Goal: Task Accomplishment & Management: Complete application form

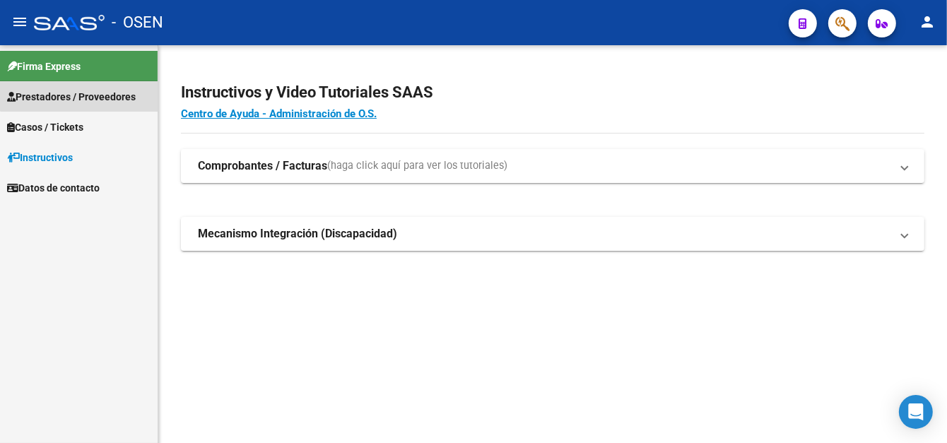
click at [102, 88] on link "Prestadores / Proveedores" at bounding box center [79, 96] width 158 height 30
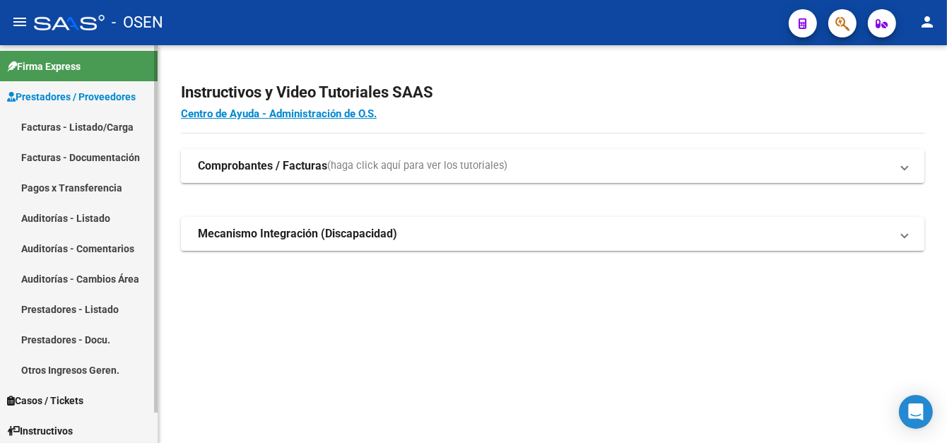
click at [119, 131] on link "Facturas - Listado/Carga" at bounding box center [79, 127] width 158 height 30
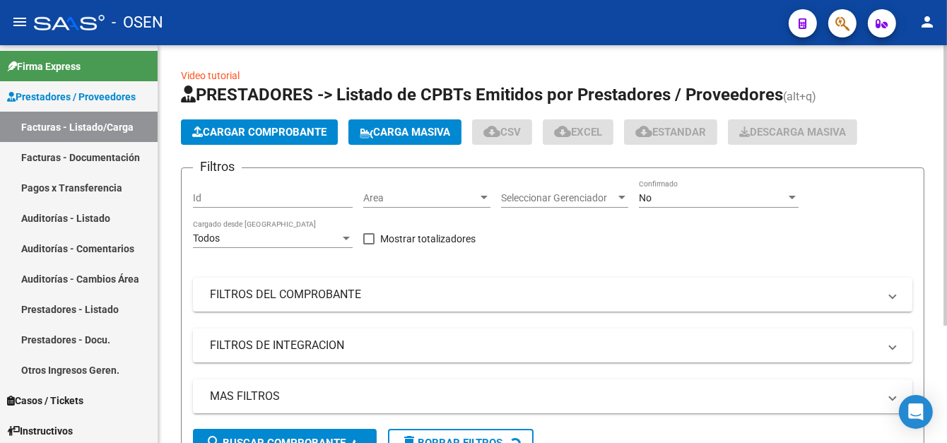
click at [250, 131] on span "Cargar Comprobante" at bounding box center [259, 132] width 134 height 13
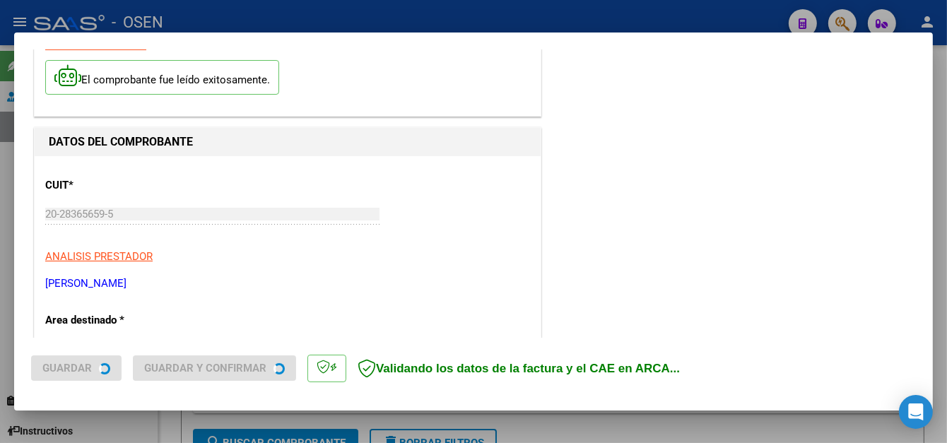
scroll to position [212, 0]
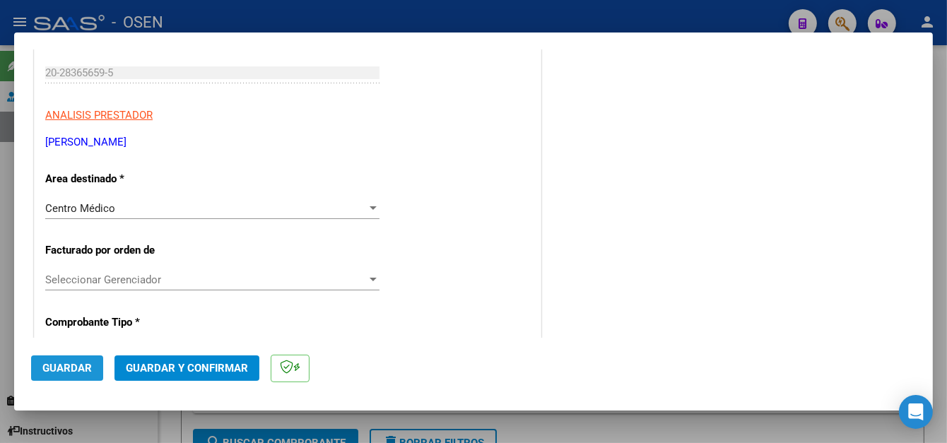
click at [76, 364] on span "Guardar" at bounding box center [66, 368] width 49 height 13
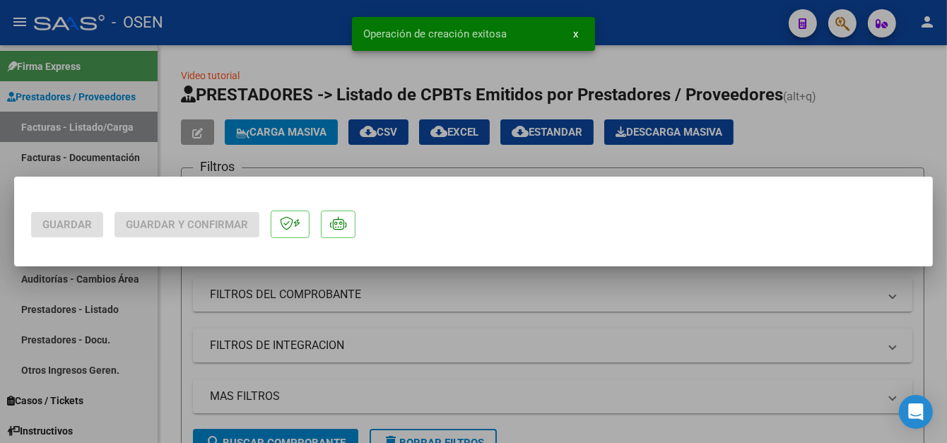
scroll to position [0, 0]
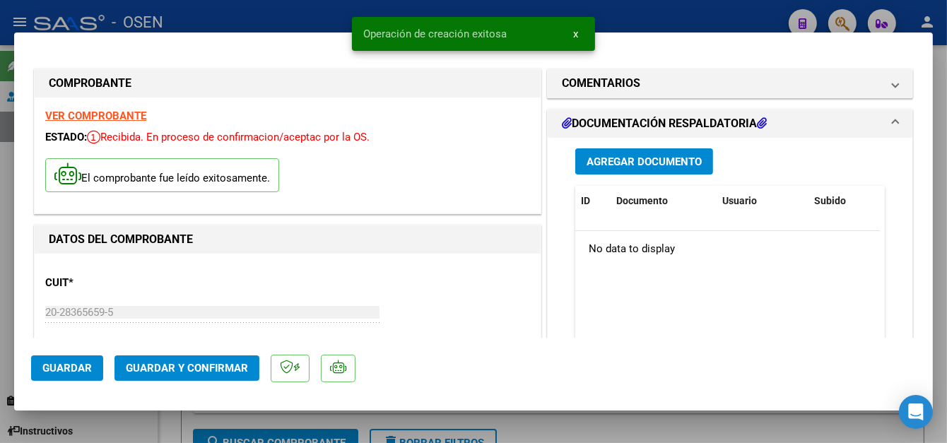
click at [278, 10] on div at bounding box center [473, 221] width 947 height 443
type input "$ 0,00"
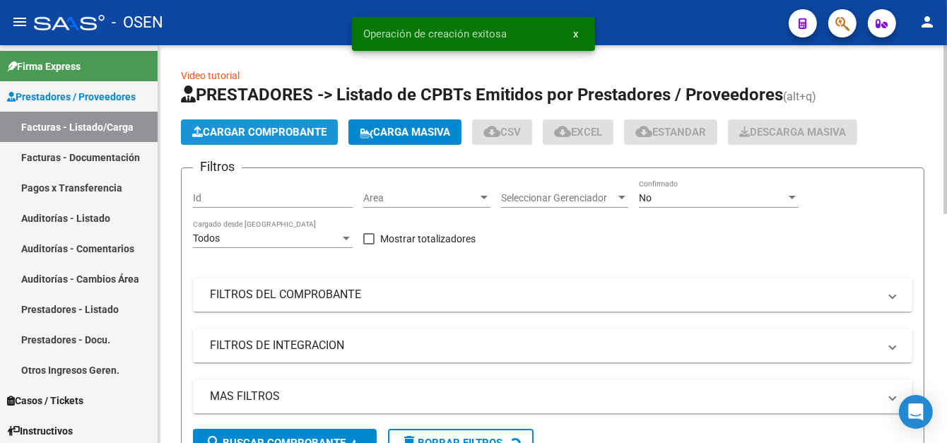
click at [249, 122] on button "Cargar Comprobante" at bounding box center [259, 131] width 157 height 25
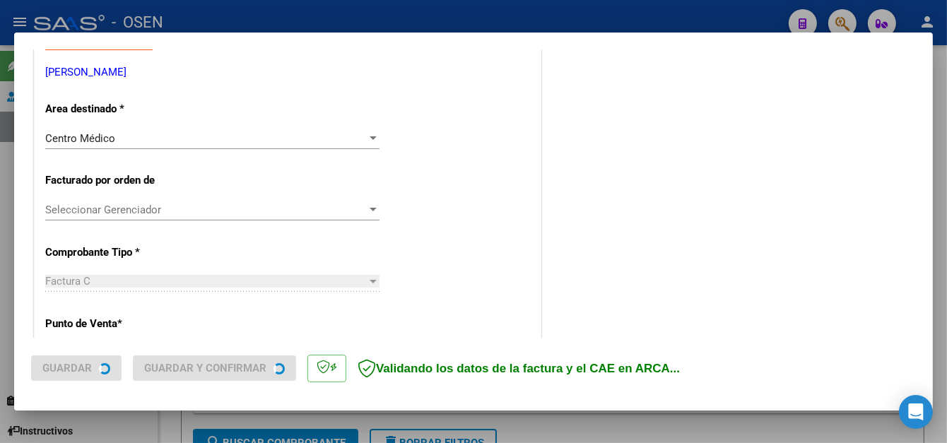
scroll to position [283, 0]
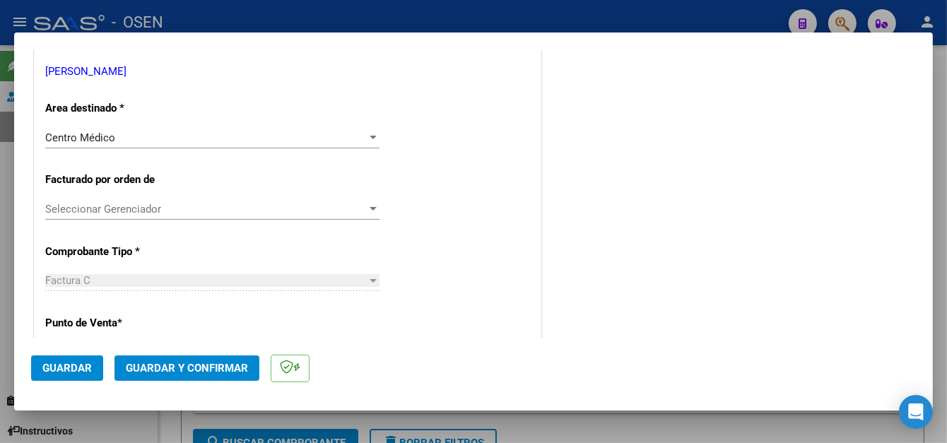
click at [81, 368] on span "Guardar" at bounding box center [66, 368] width 49 height 13
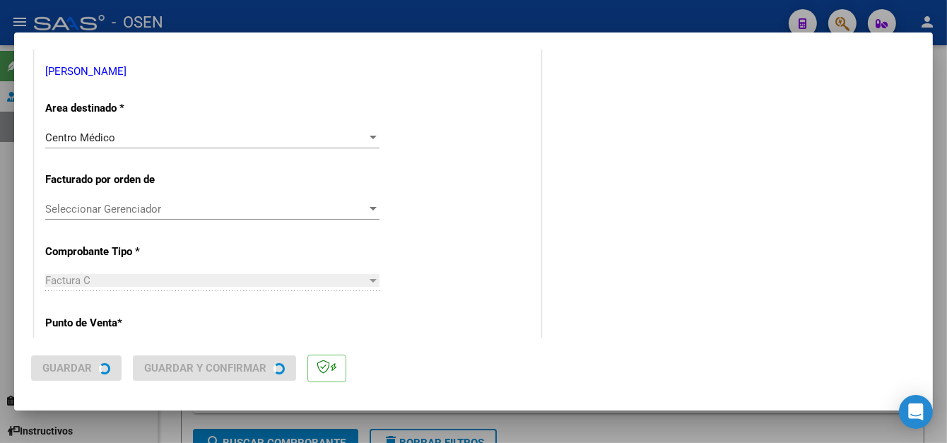
scroll to position [0, 0]
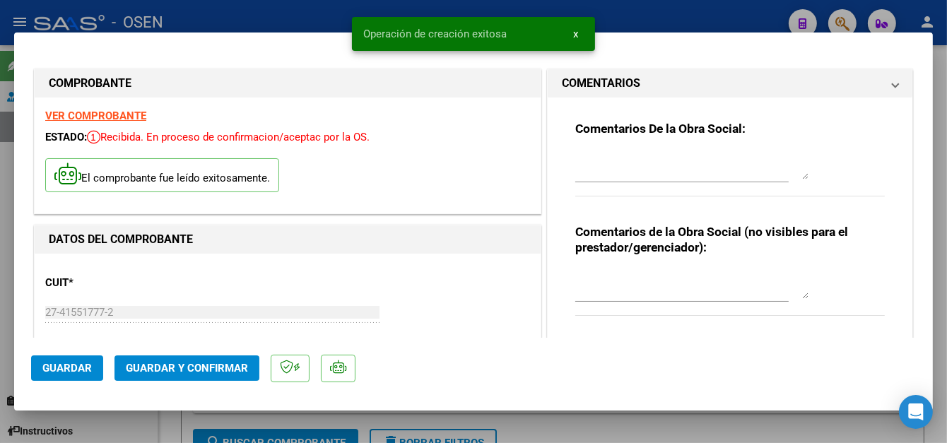
click at [442, 27] on span "Operación de creación exitosa" at bounding box center [434, 34] width 143 height 14
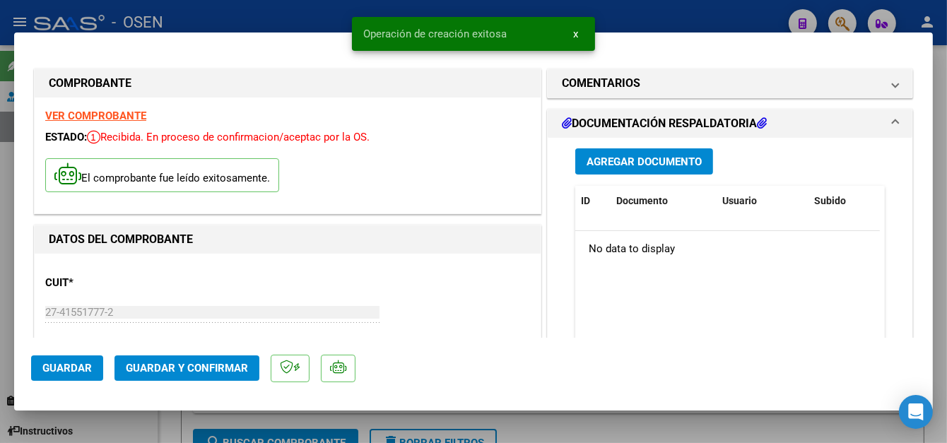
drag, startPoint x: 434, startPoint y: 5, endPoint x: 423, endPoint y: 9, distance: 12.1
click at [432, 5] on div "Operación de creación exitosa x" at bounding box center [473, 34] width 277 height 68
click at [218, 20] on div at bounding box center [473, 221] width 947 height 443
type input "$ 0,00"
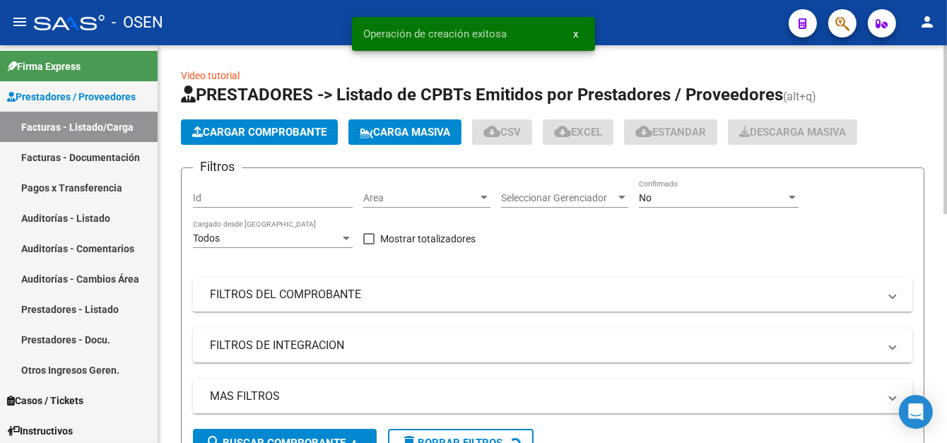
click at [208, 136] on button "Cargar Comprobante" at bounding box center [259, 131] width 157 height 25
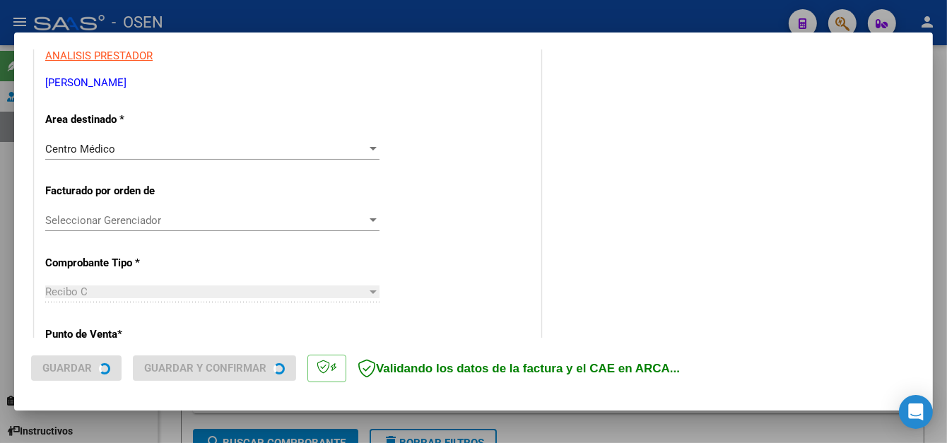
scroll to position [283, 0]
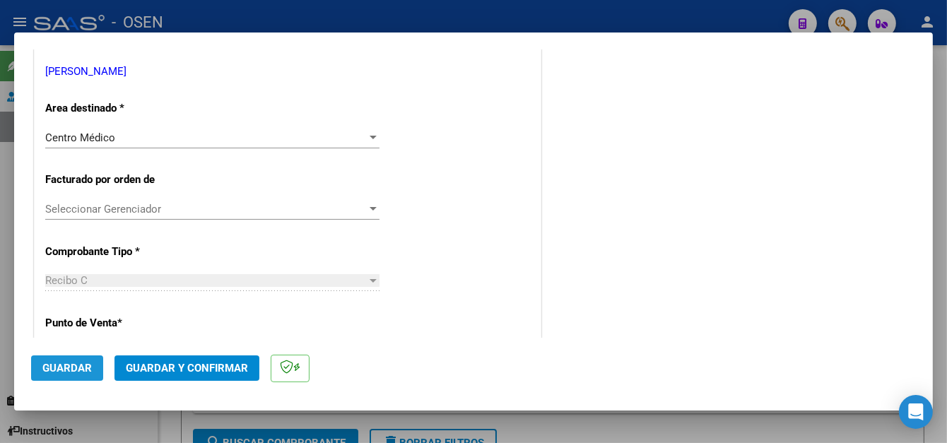
click at [71, 364] on span "Guardar" at bounding box center [66, 368] width 49 height 13
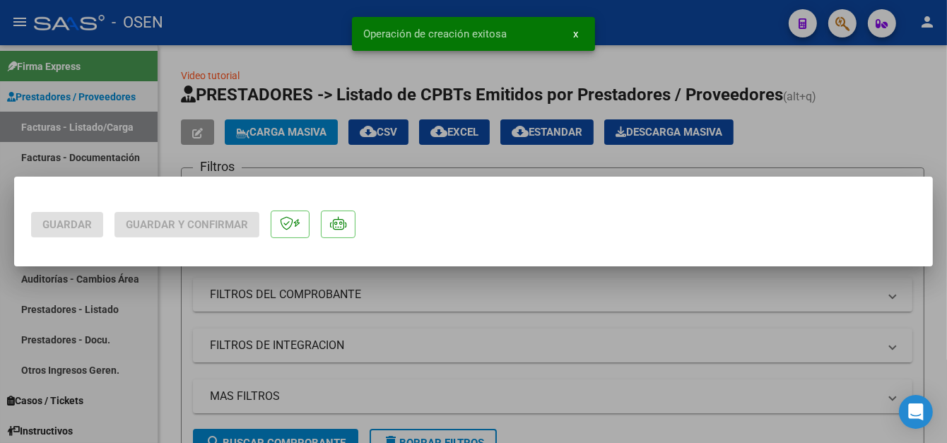
scroll to position [0, 0]
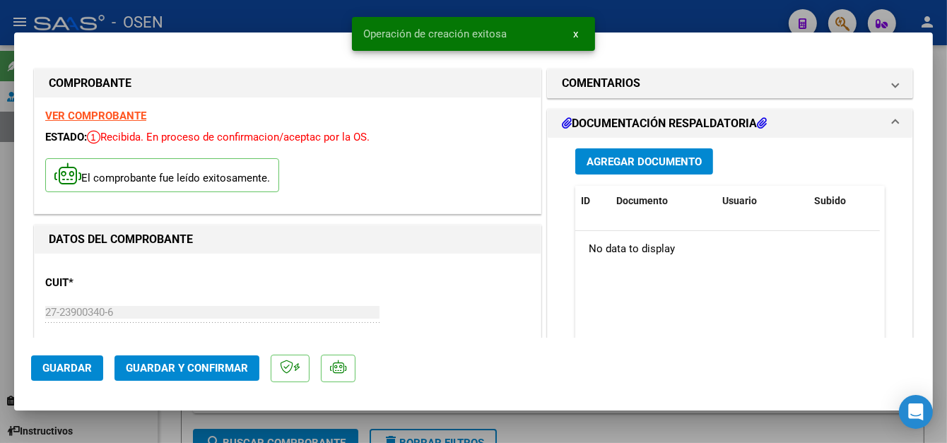
click at [326, 16] on div at bounding box center [473, 221] width 947 height 443
type input "$ 0,00"
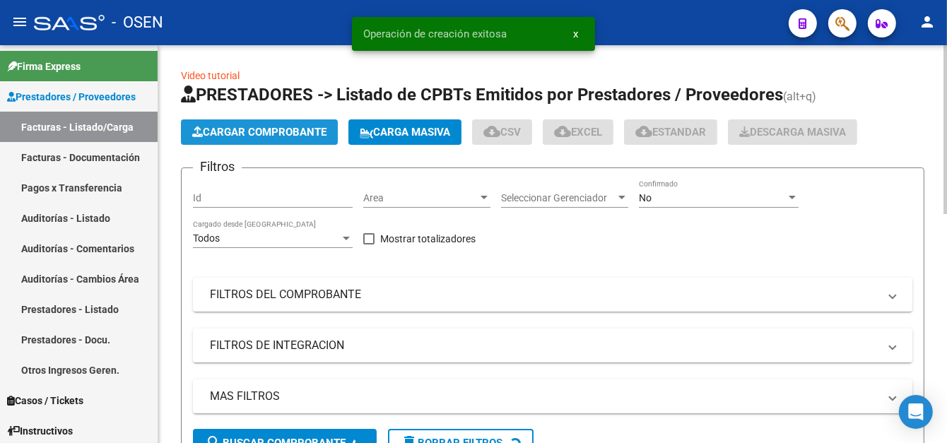
click at [270, 126] on span "Cargar Comprobante" at bounding box center [259, 132] width 134 height 13
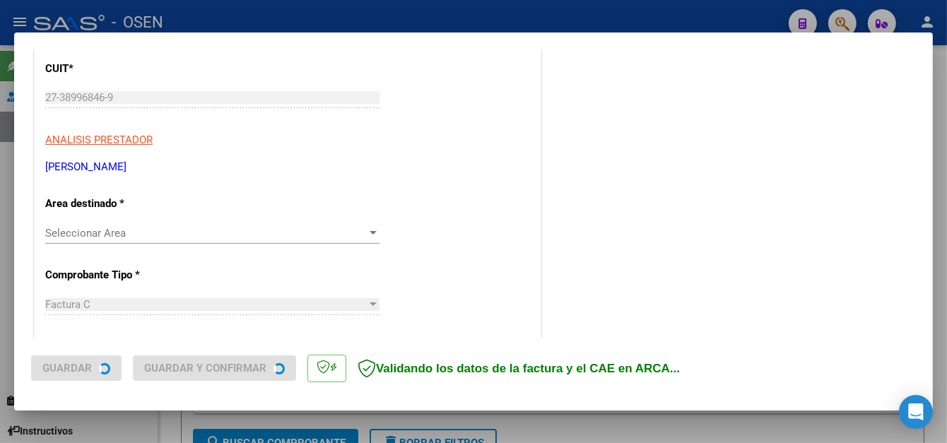
scroll to position [212, 0]
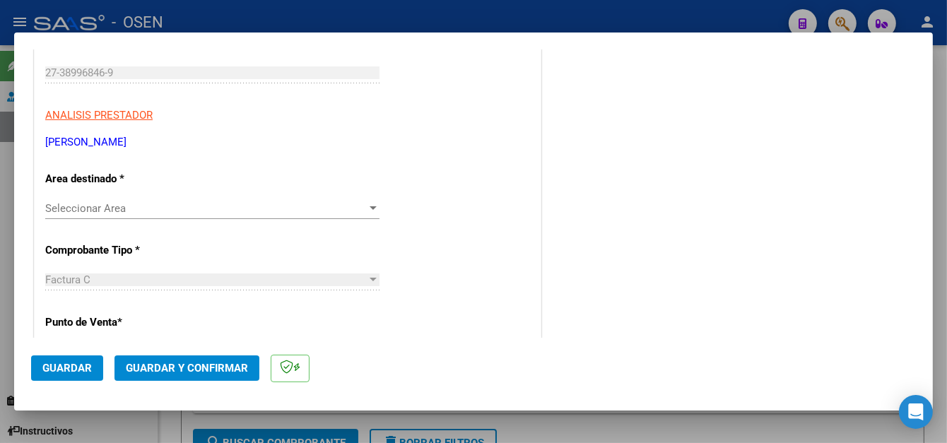
click at [73, 363] on span "Guardar" at bounding box center [66, 368] width 49 height 13
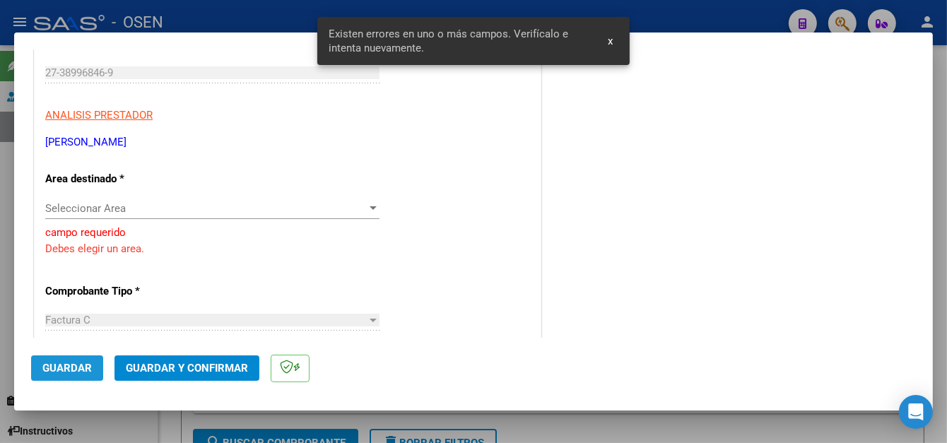
scroll to position [219, 0]
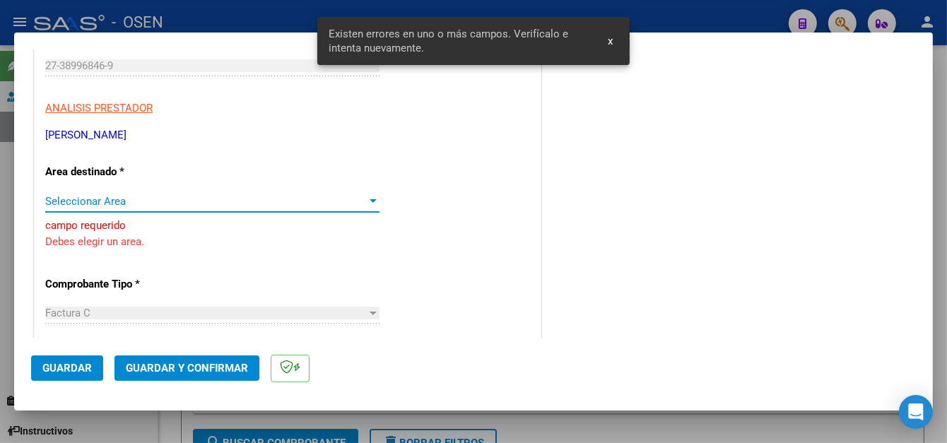
click at [208, 201] on span "Seleccionar Area" at bounding box center [205, 201] width 321 height 13
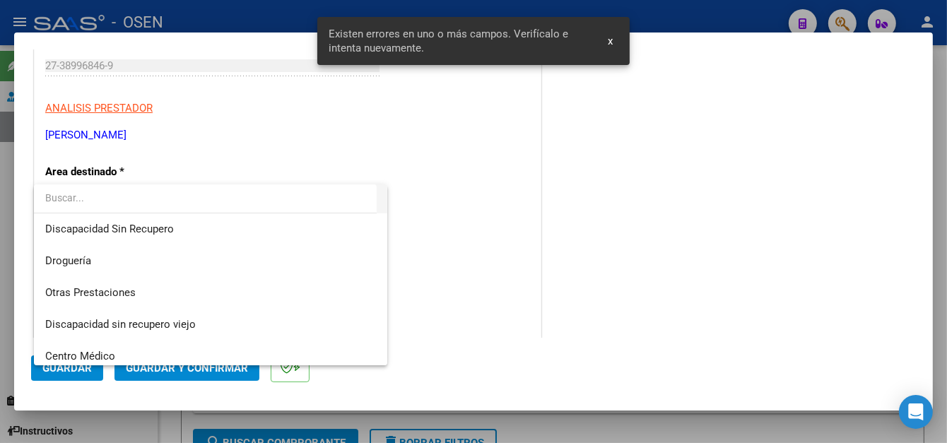
scroll to position [283, 0]
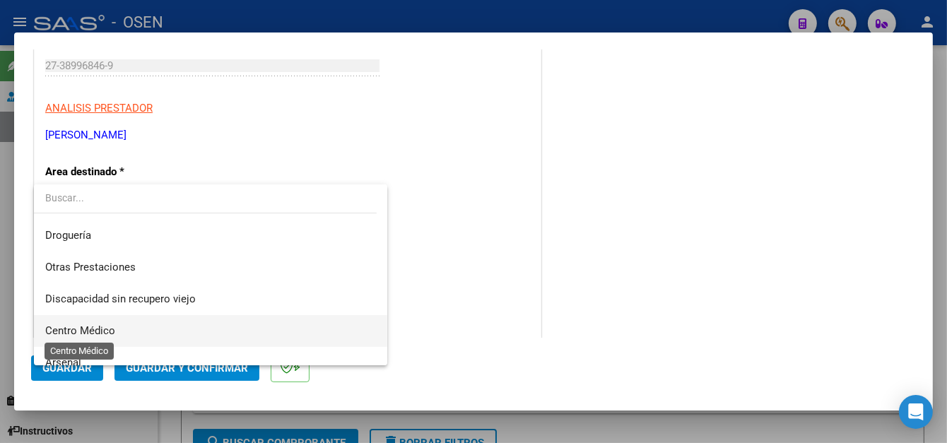
click at [83, 326] on span "Centro Médico" at bounding box center [80, 330] width 70 height 13
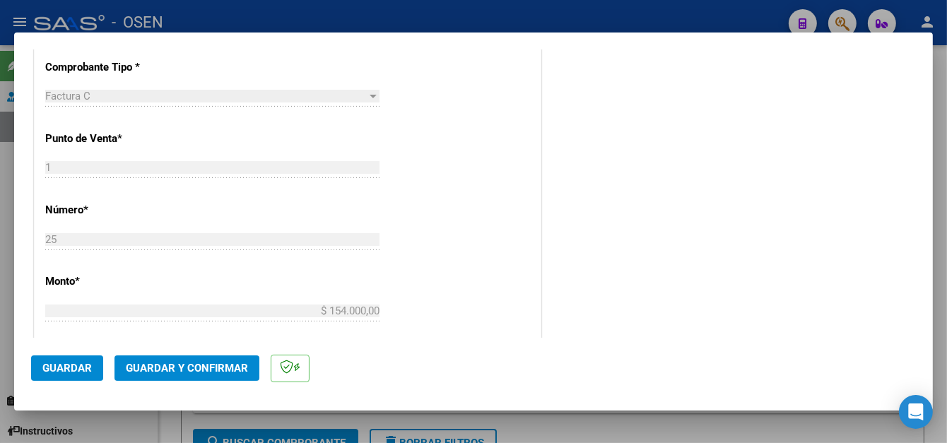
scroll to position [502, 0]
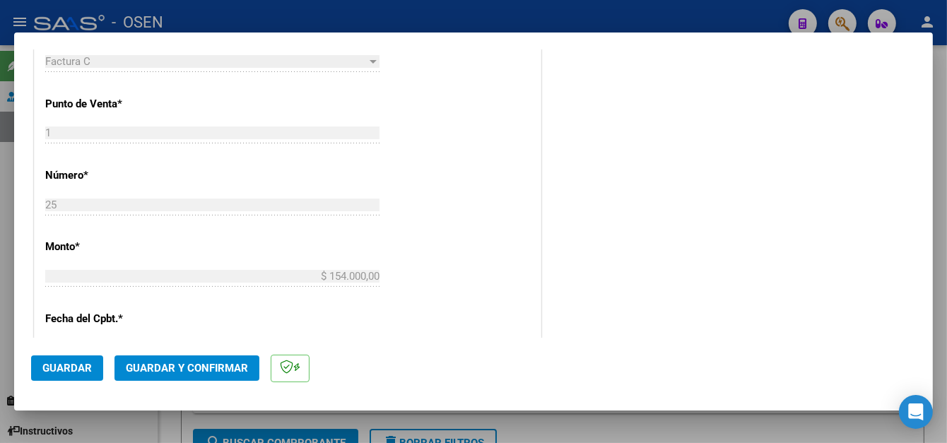
click at [45, 359] on button "Guardar" at bounding box center [67, 367] width 72 height 25
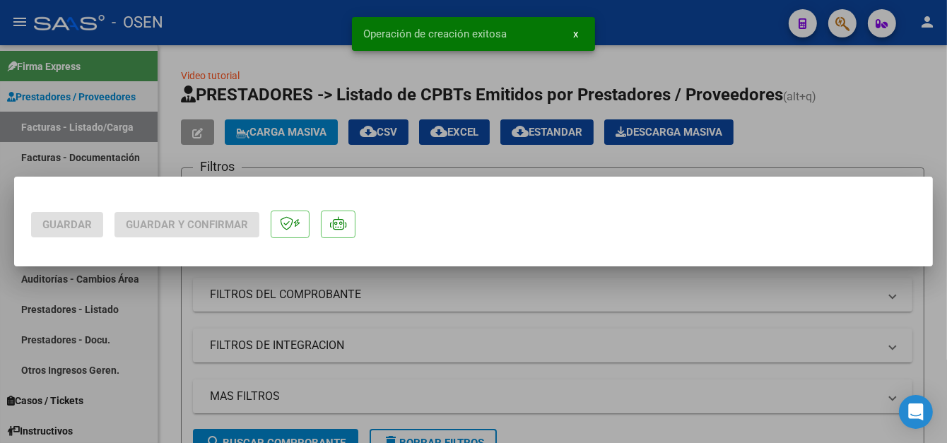
scroll to position [0, 0]
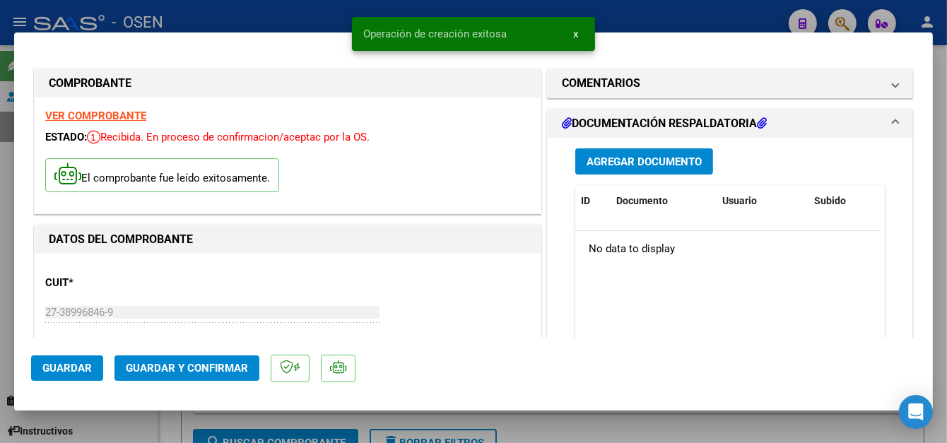
drag, startPoint x: 680, startPoint y: 13, endPoint x: 661, endPoint y: 32, distance: 27.0
click at [680, 13] on div at bounding box center [473, 221] width 947 height 443
type input "$ 0,00"
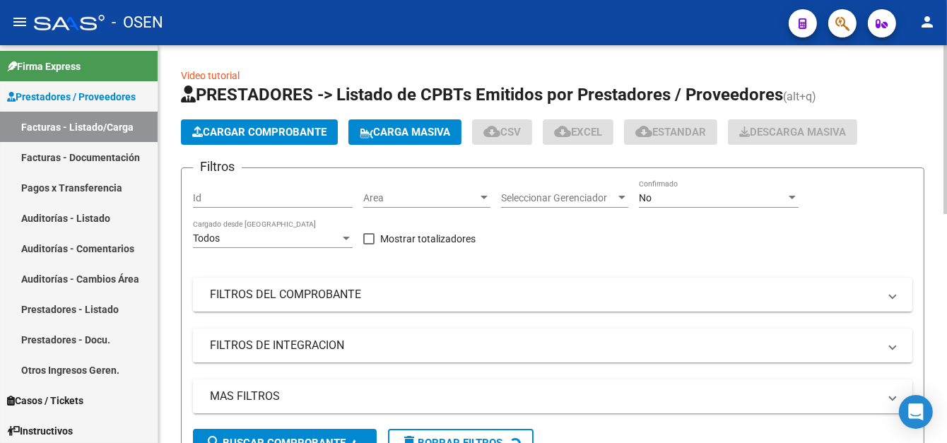
click at [274, 133] on span "Cargar Comprobante" at bounding box center [259, 132] width 134 height 13
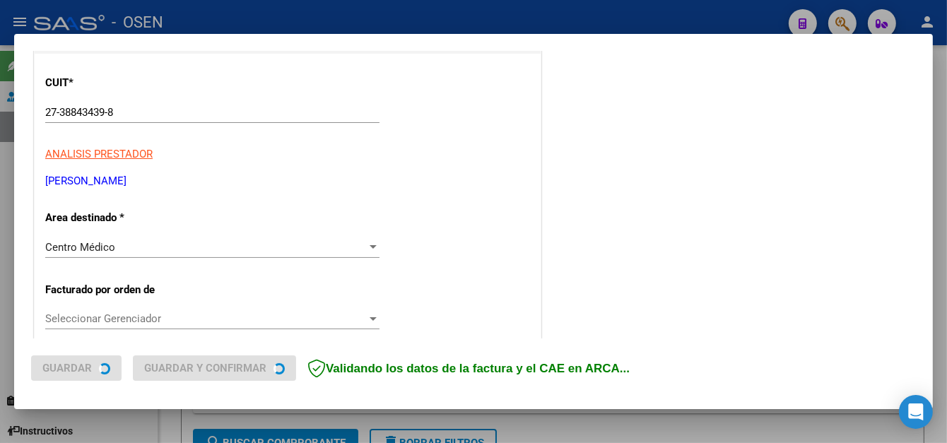
scroll to position [212, 0]
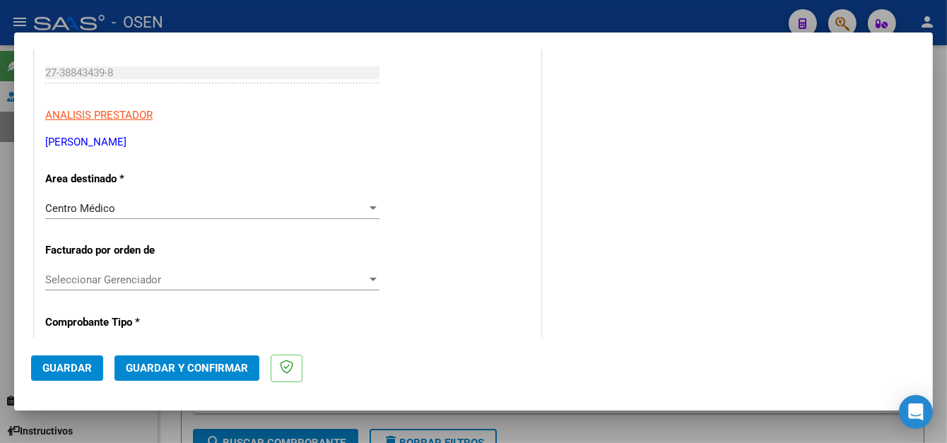
click at [88, 362] on span "Guardar" at bounding box center [66, 368] width 49 height 13
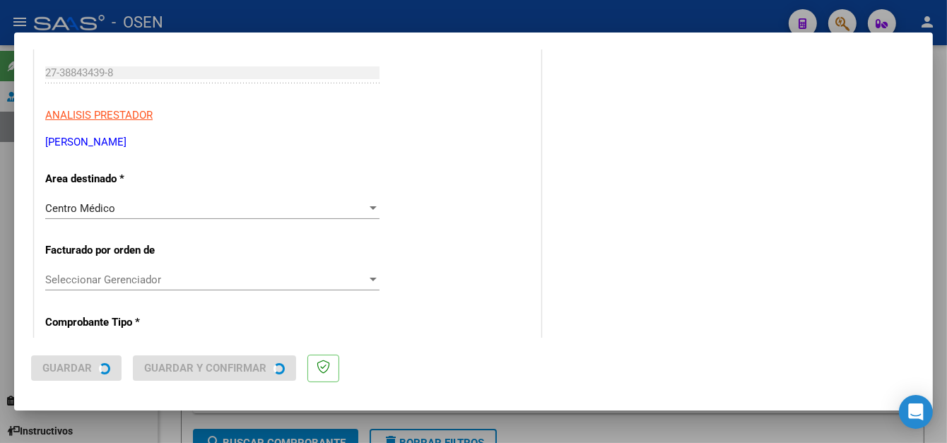
scroll to position [0, 0]
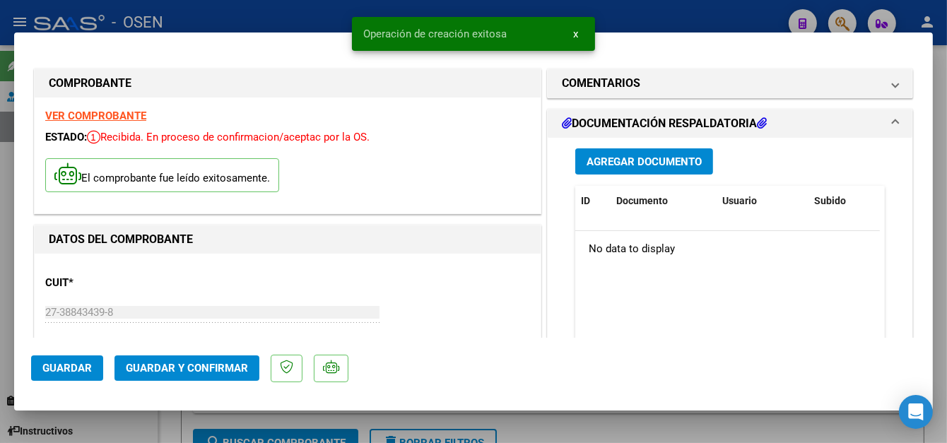
click at [261, 18] on div at bounding box center [473, 221] width 947 height 443
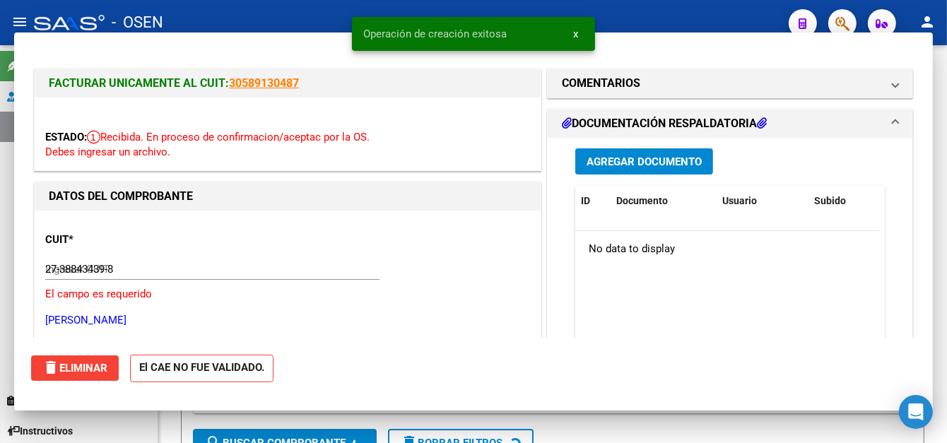
type input "$ 0,00"
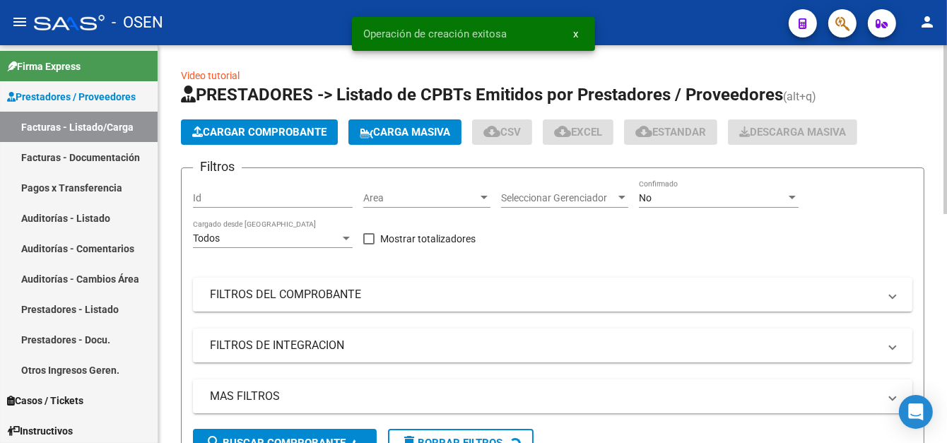
click at [214, 126] on span "Cargar Comprobante" at bounding box center [259, 132] width 134 height 13
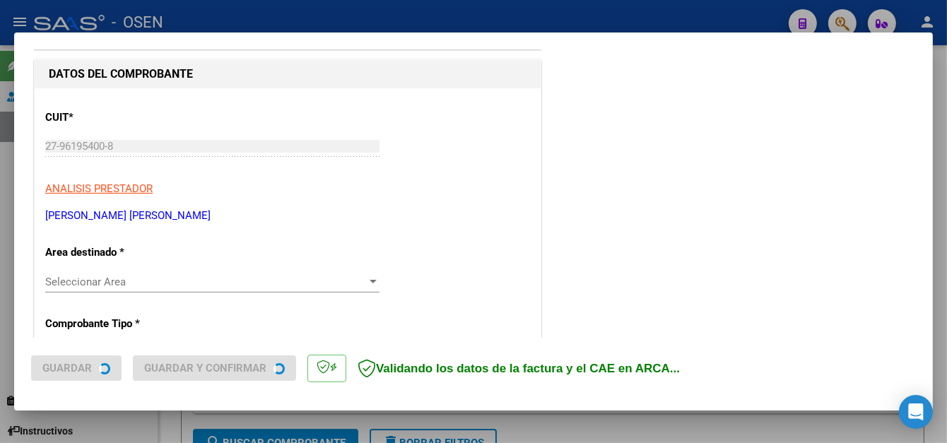
scroll to position [141, 0]
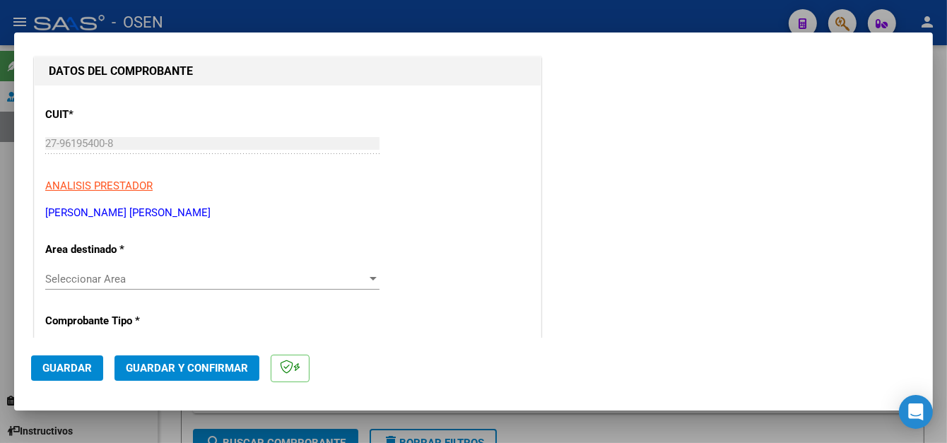
click at [108, 275] on span "Seleccionar Area" at bounding box center [205, 279] width 321 height 13
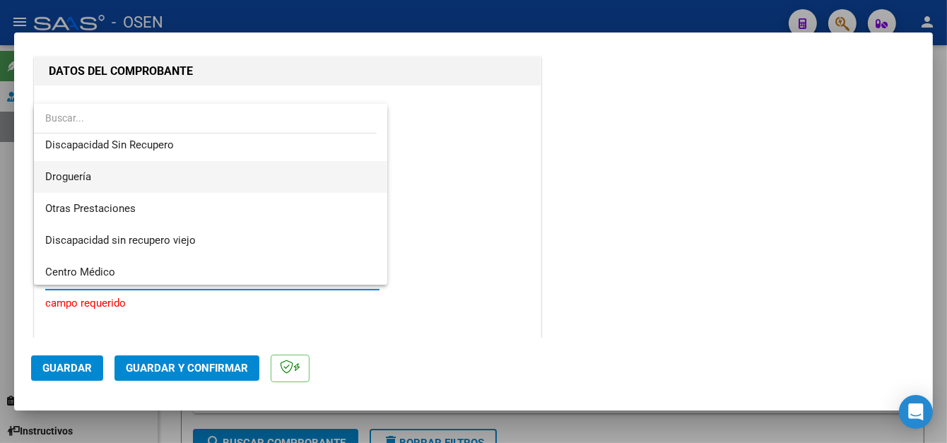
scroll to position [283, 0]
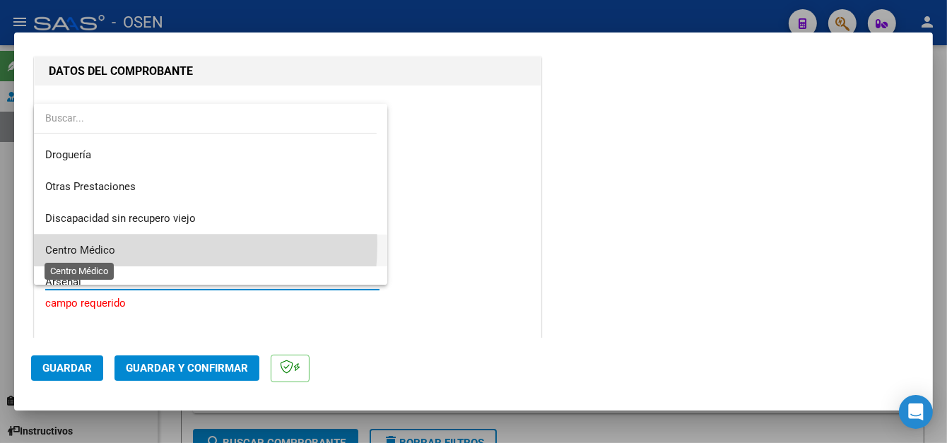
click at [98, 244] on span "Centro Médico" at bounding box center [80, 250] width 70 height 13
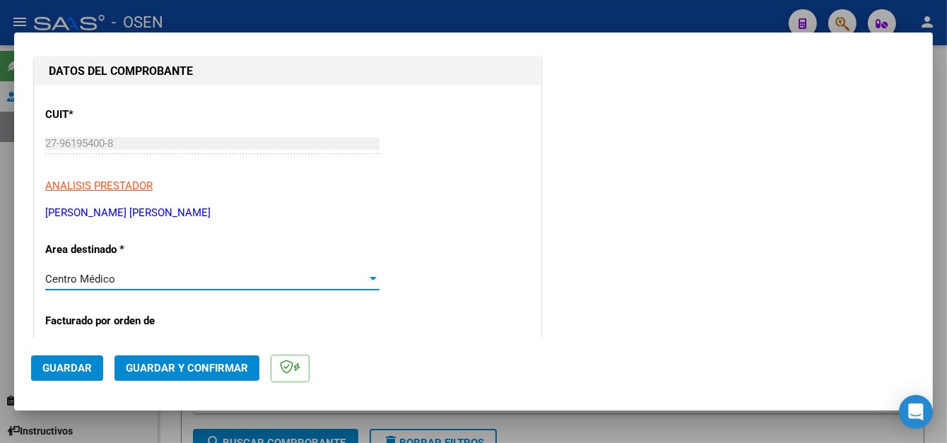
click at [66, 365] on span "Guardar" at bounding box center [66, 368] width 49 height 13
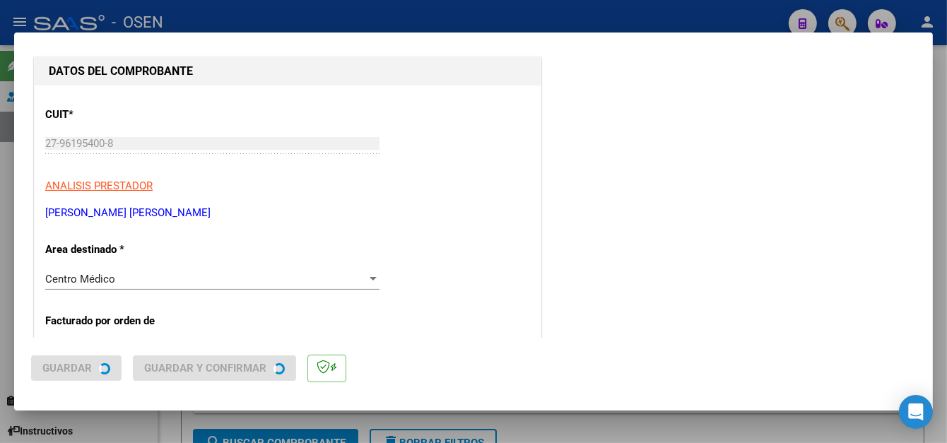
scroll to position [0, 0]
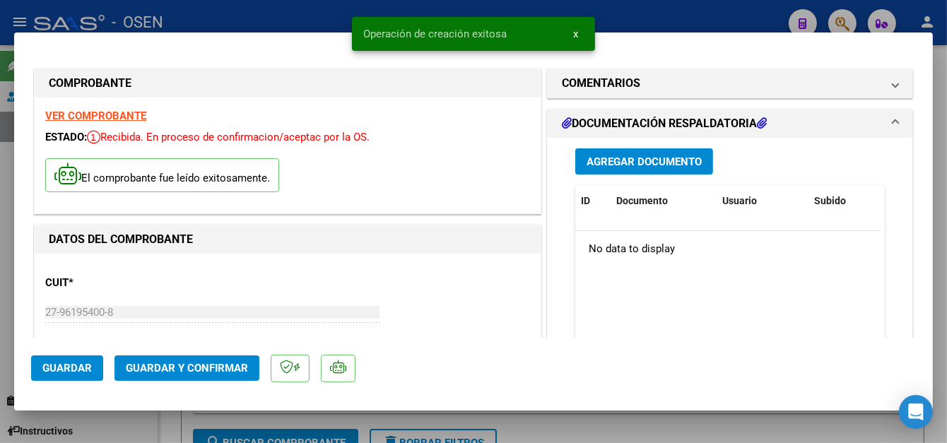
click at [280, 20] on div at bounding box center [473, 221] width 947 height 443
type input "$ 0,00"
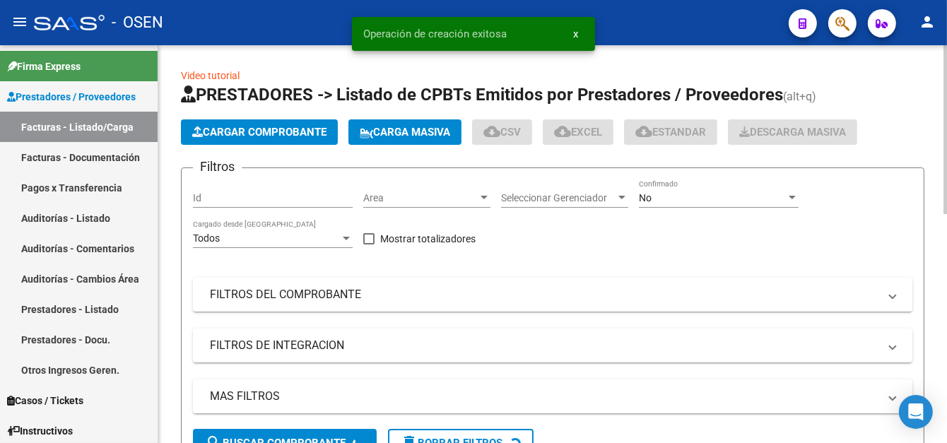
click at [248, 133] on span "Cargar Comprobante" at bounding box center [259, 132] width 134 height 13
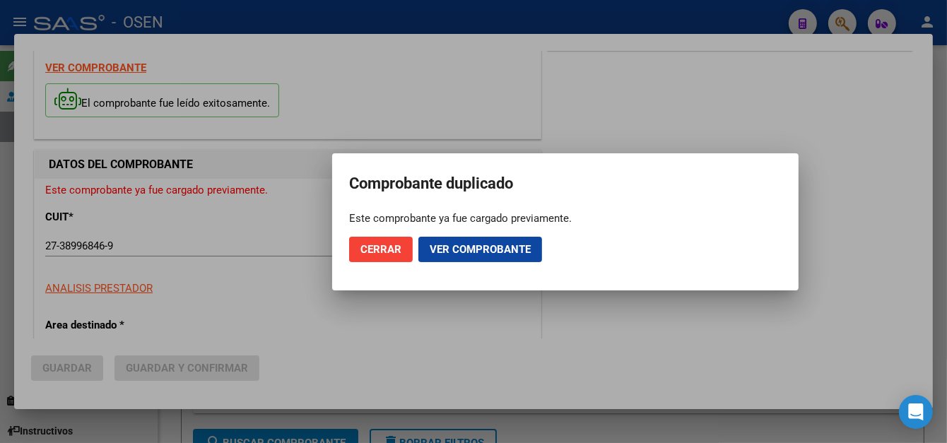
scroll to position [71, 0]
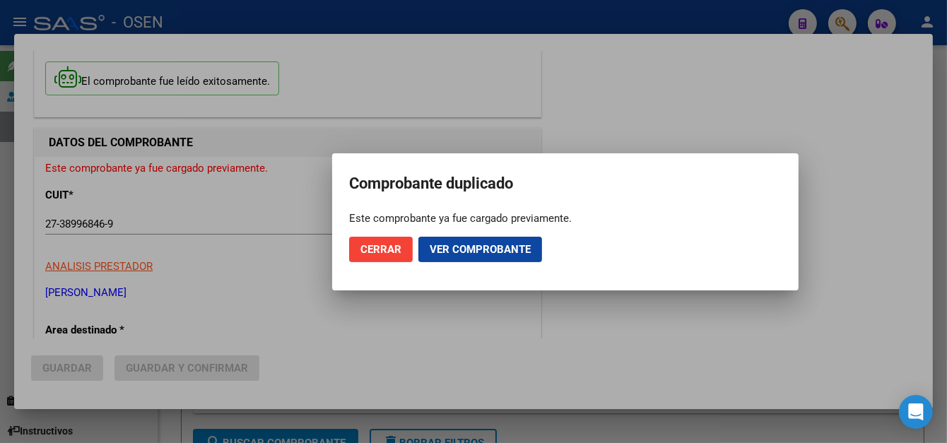
click at [394, 246] on span "Cerrar" at bounding box center [380, 249] width 41 height 13
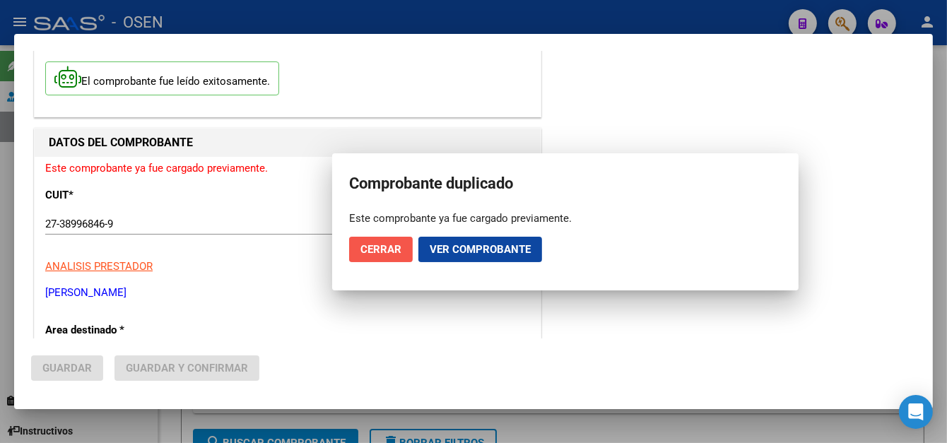
scroll to position [0, 0]
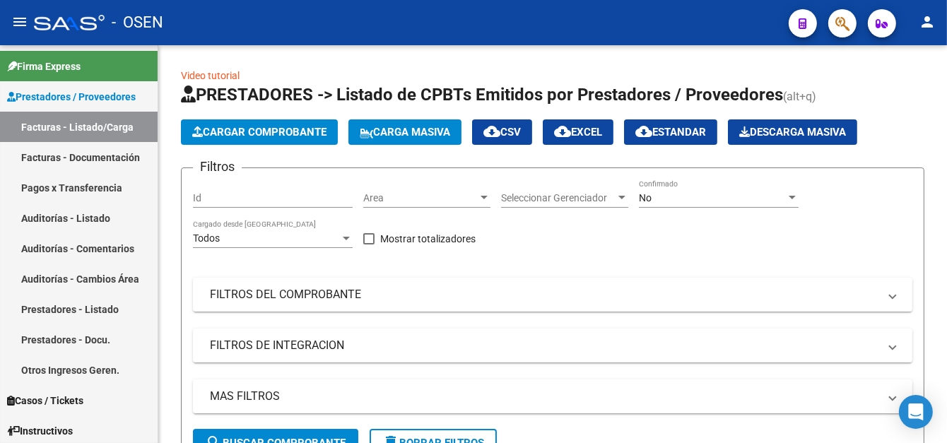
click at [322, 1] on mat-toolbar "menu - OSEN person" at bounding box center [473, 22] width 947 height 45
